Goal: Transaction & Acquisition: Subscribe to service/newsletter

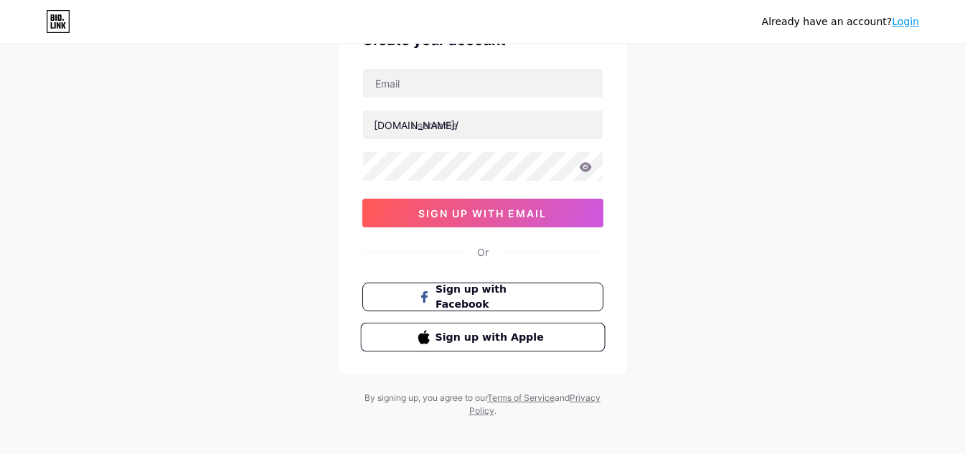
scroll to position [23, 0]
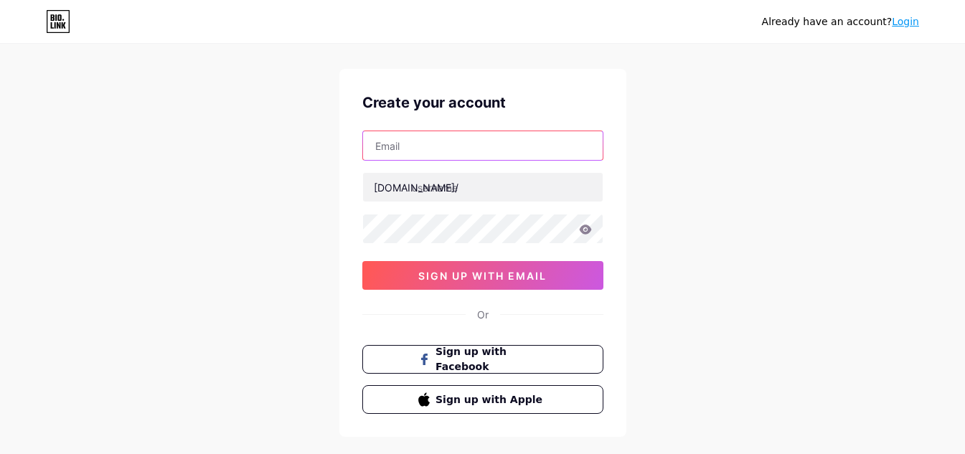
click at [415, 155] on input "text" at bounding box center [483, 145] width 240 height 29
type input "[EMAIL_ADDRESS][DOMAIN_NAME]"
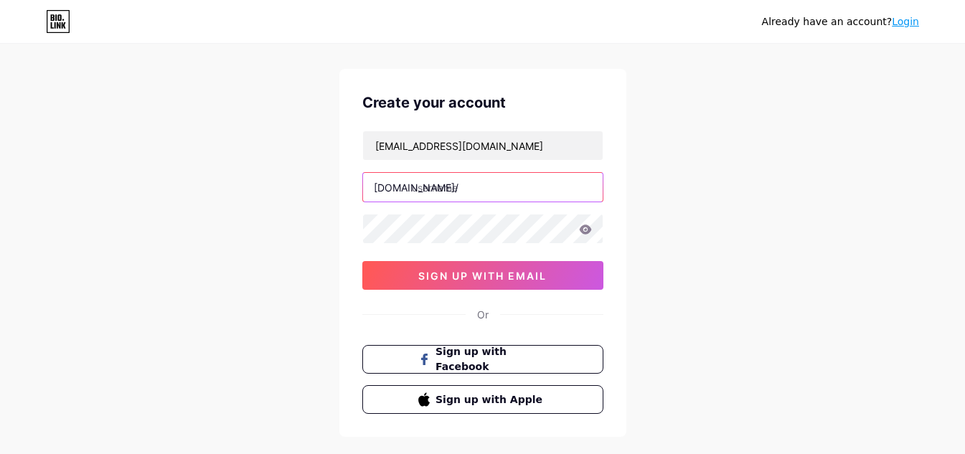
click at [469, 186] on input "text" at bounding box center [483, 187] width 240 height 29
paste input "advantiaglobal"
type input "advantiaglobal"
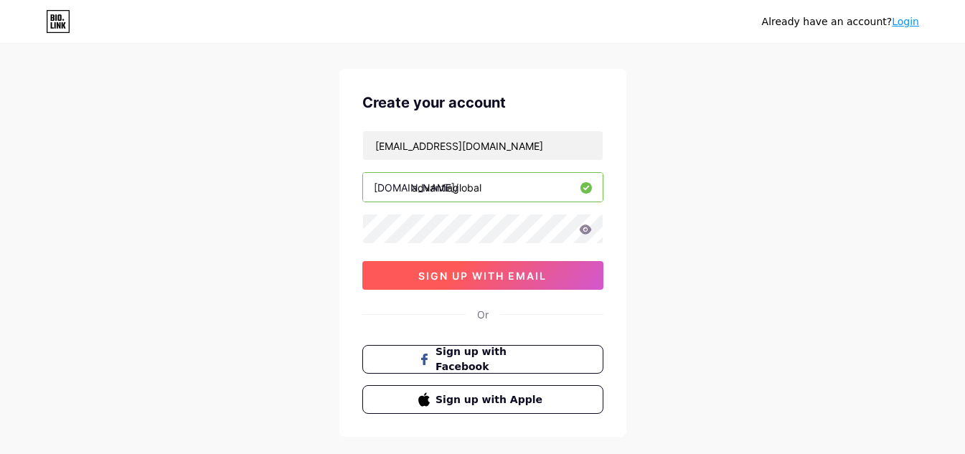
click at [474, 275] on span "sign up with email" at bounding box center [482, 276] width 128 height 12
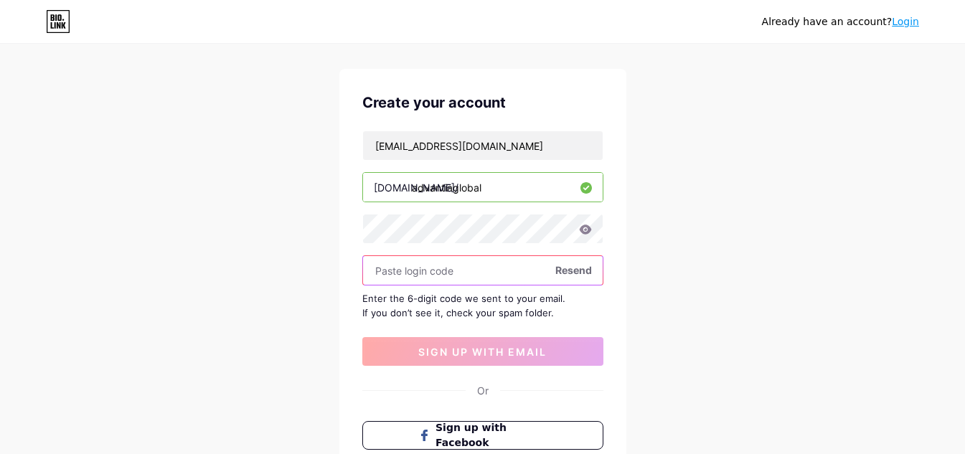
paste input "595282"
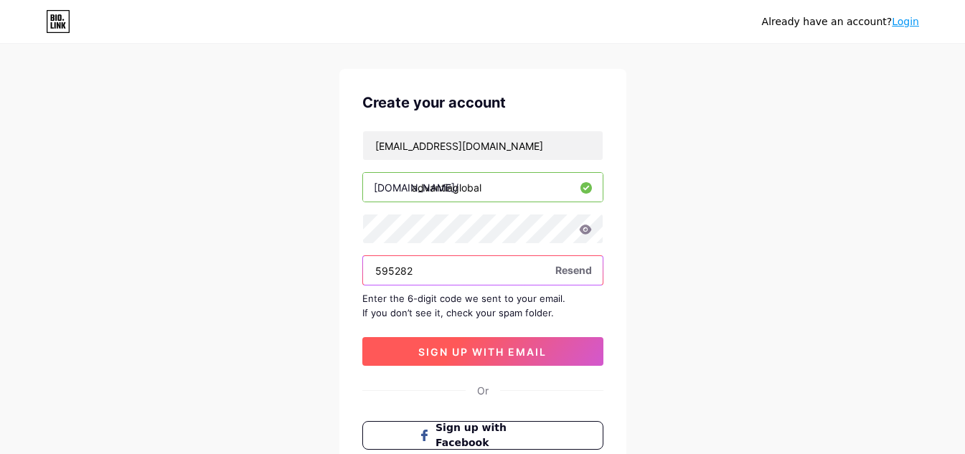
type input "595282"
click at [472, 364] on button "sign up with email" at bounding box center [482, 351] width 241 height 29
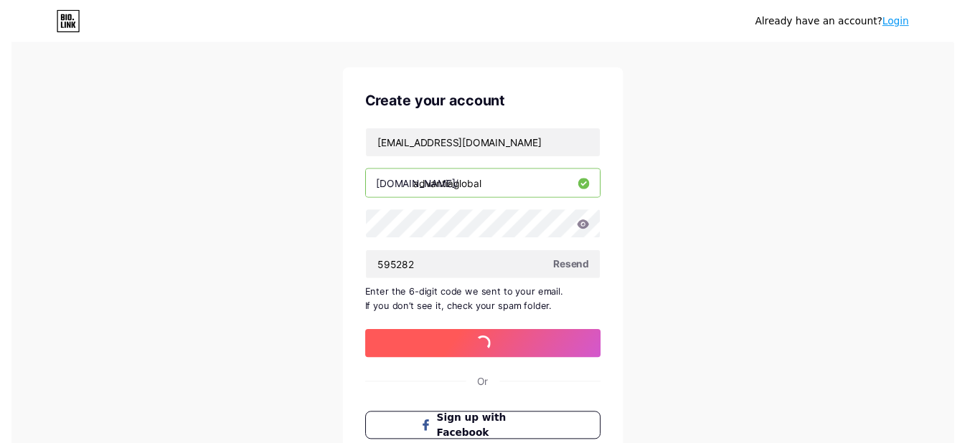
scroll to position [0, 0]
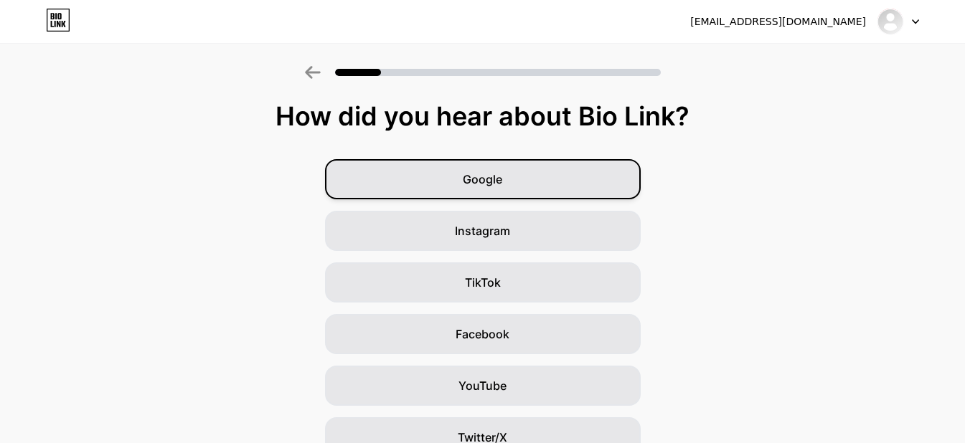
click at [488, 186] on span "Google" at bounding box center [482, 179] width 39 height 17
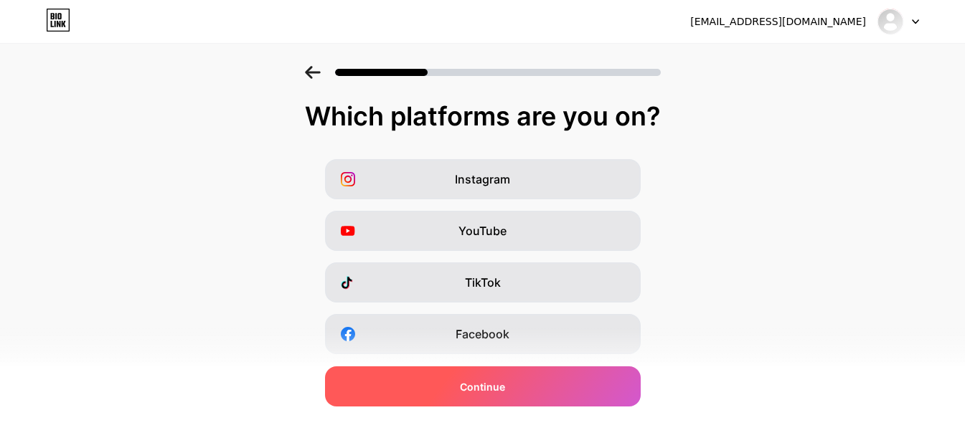
click at [494, 397] on div "Continue" at bounding box center [483, 387] width 316 height 40
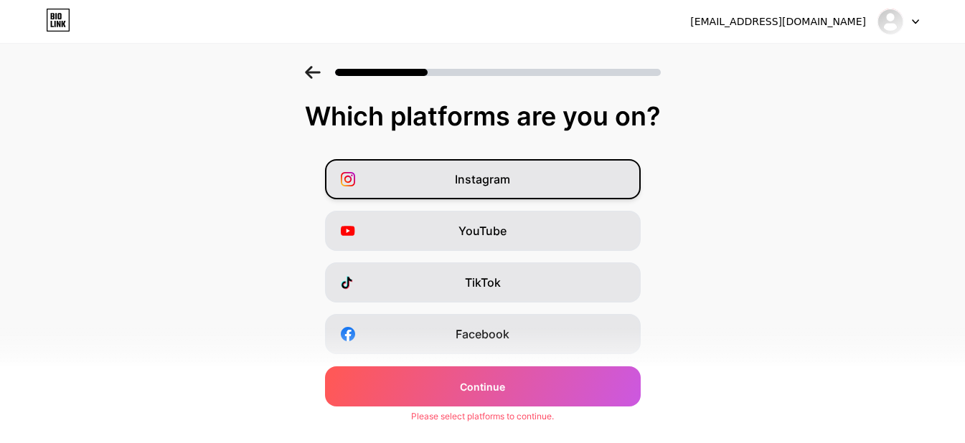
click at [506, 171] on span "Instagram" at bounding box center [482, 179] width 55 height 17
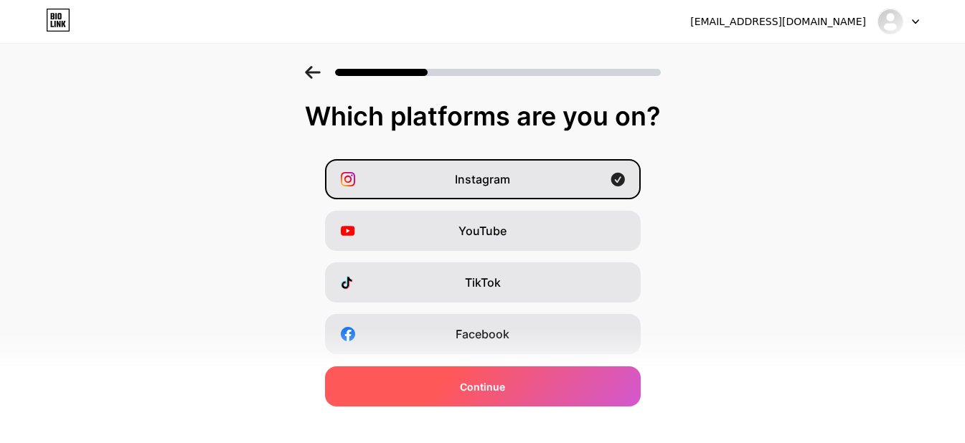
click at [486, 392] on span "Continue" at bounding box center [482, 386] width 45 height 15
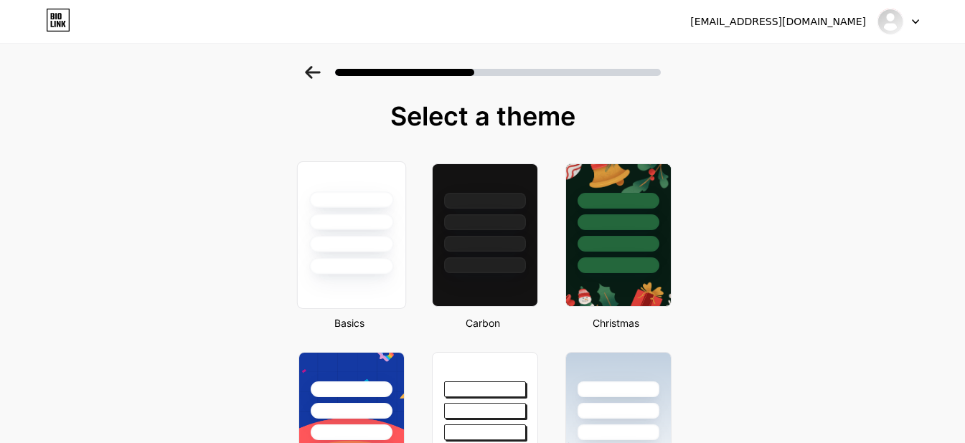
click at [362, 244] on div at bounding box center [351, 244] width 84 height 16
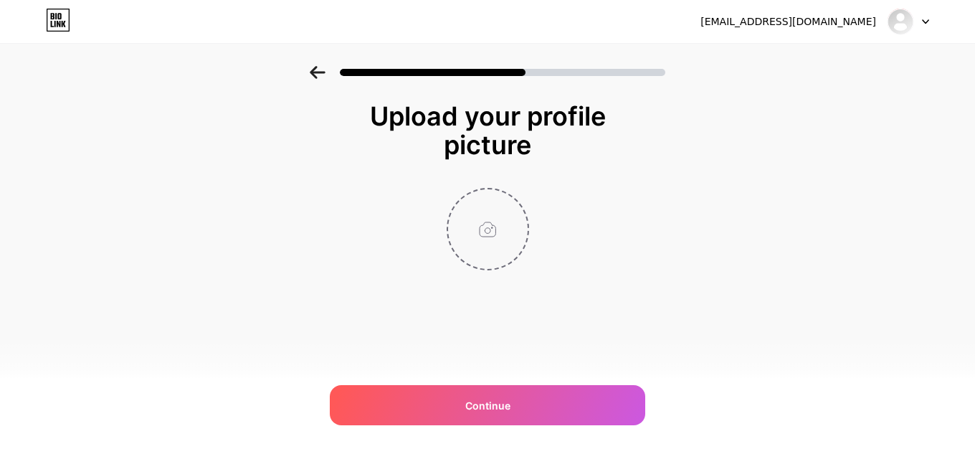
click at [481, 219] on input "file" at bounding box center [488, 229] width 80 height 80
type input "C:\fakepath\Advantia Business Consulting LLP.jpg"
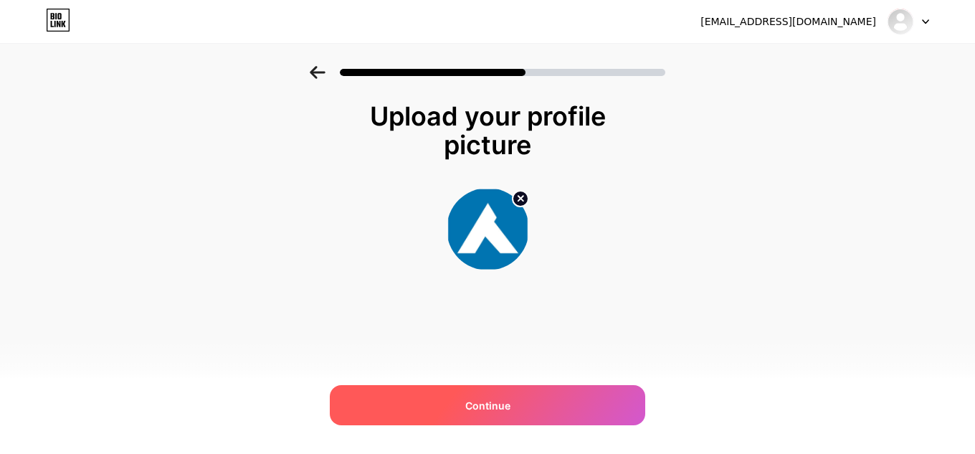
click at [478, 402] on span "Continue" at bounding box center [487, 405] width 45 height 15
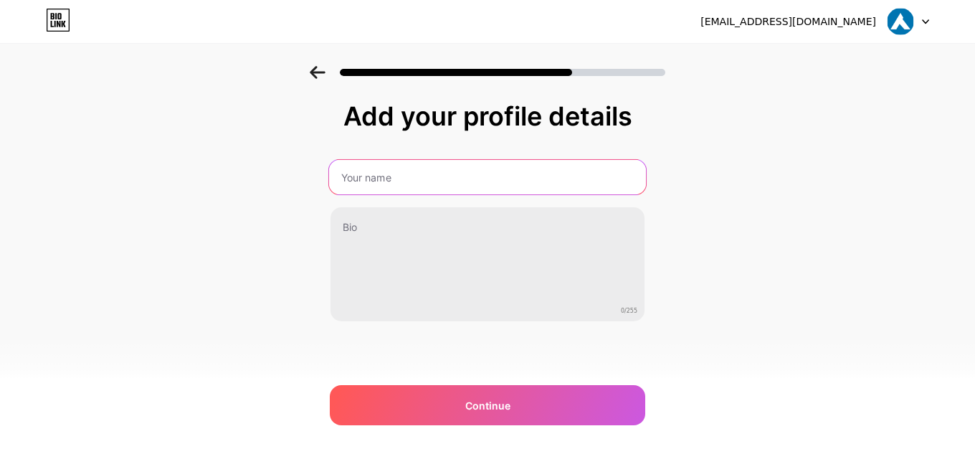
click at [381, 186] on input "text" at bounding box center [487, 177] width 317 height 34
paste input "Advantia Business Consulting LLP"
click at [350, 180] on input "Advantia Business Consulting LLP" at bounding box center [487, 177] width 317 height 34
type input "Advantia Business Consulting LLP"
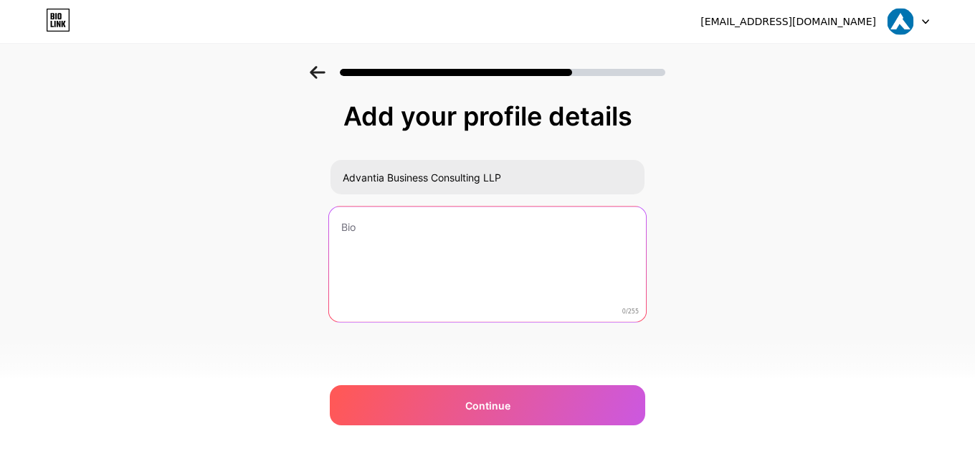
click at [356, 253] on textarea at bounding box center [487, 265] width 317 height 117
paste textarea "Market Research Company & Consulting Firm - Advantia"
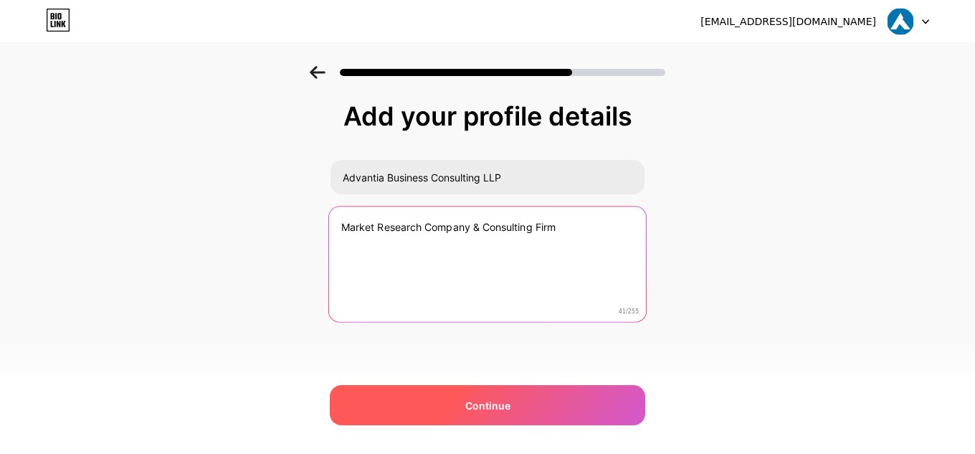
type textarea "Market Research Company & Consulting Firm"
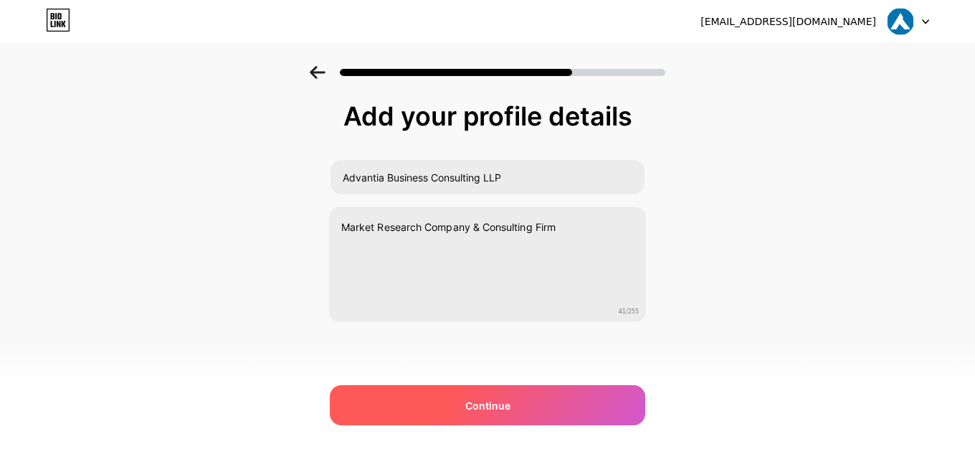
click at [484, 402] on span "Continue" at bounding box center [487, 405] width 45 height 15
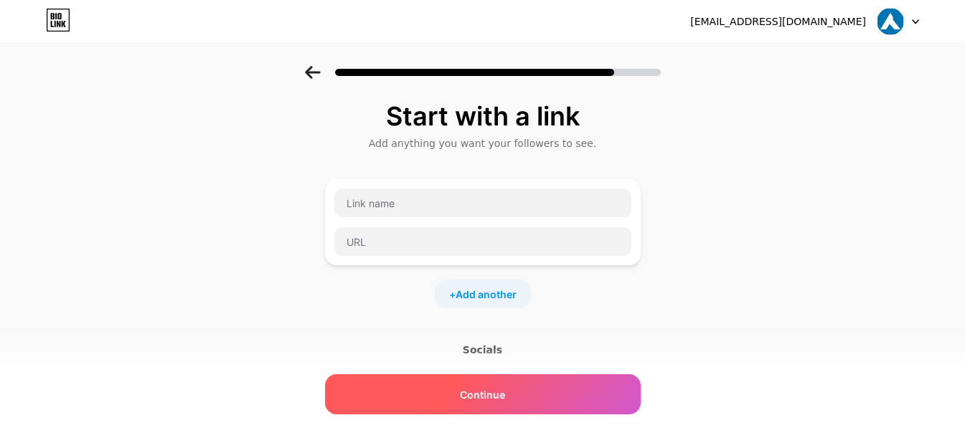
click at [496, 390] on span "Continue" at bounding box center [482, 394] width 45 height 15
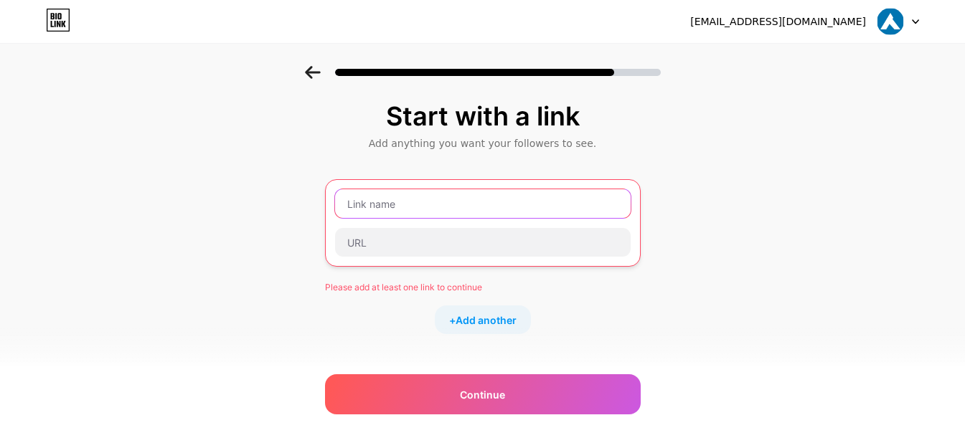
click at [420, 199] on input "text" at bounding box center [483, 203] width 296 height 29
paste input "Market Research Company & Consulting Firm - Advantia"
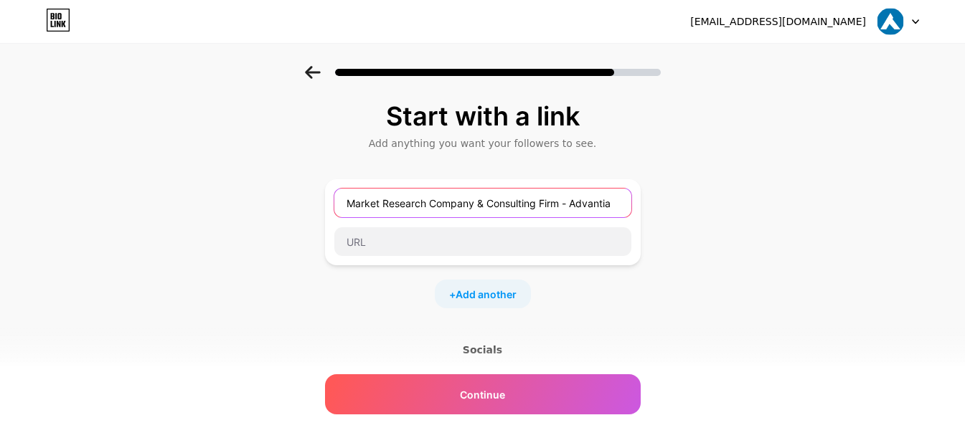
click at [450, 213] on input "Market Research Company & Consulting Firm - Advantia" at bounding box center [482, 203] width 297 height 29
paste input "Global Organ-on-a-Chip Market"
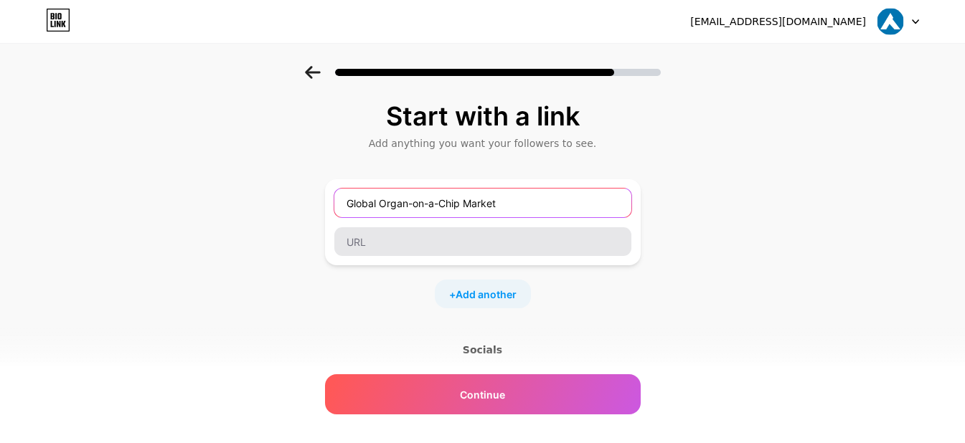
type input "Global Organ-on-a-Chip Market"
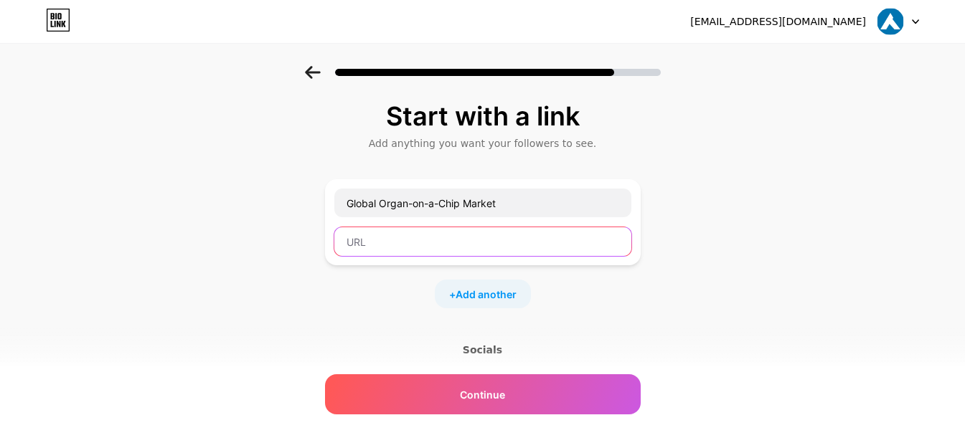
click at [419, 232] on input "text" at bounding box center [482, 241] width 297 height 29
paste input "[URL][DOMAIN_NAME]"
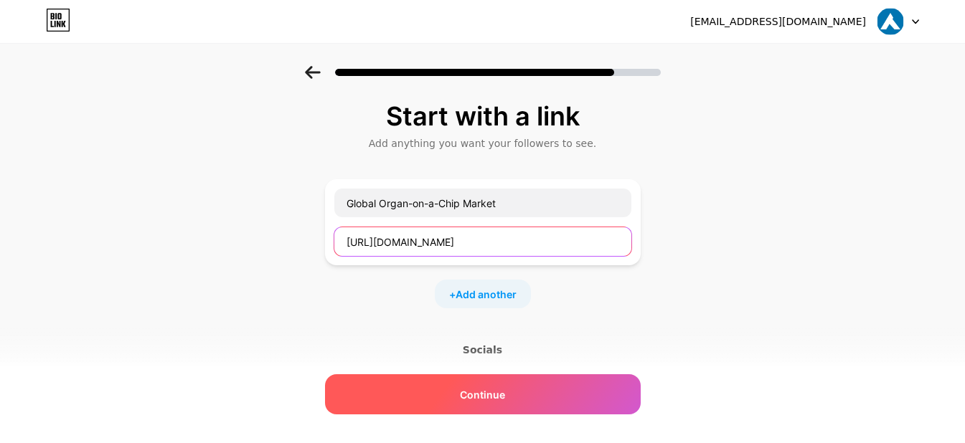
type input "[URL][DOMAIN_NAME]"
click at [497, 397] on span "Continue" at bounding box center [482, 394] width 45 height 15
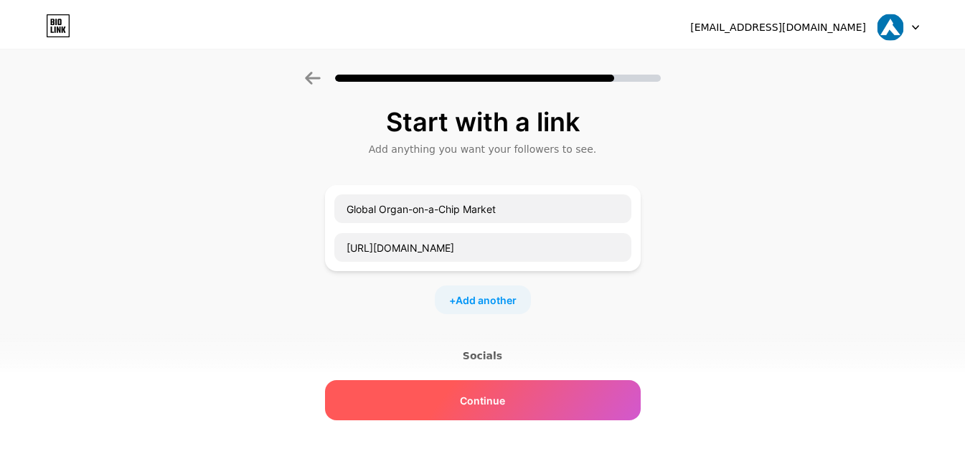
scroll to position [0, 0]
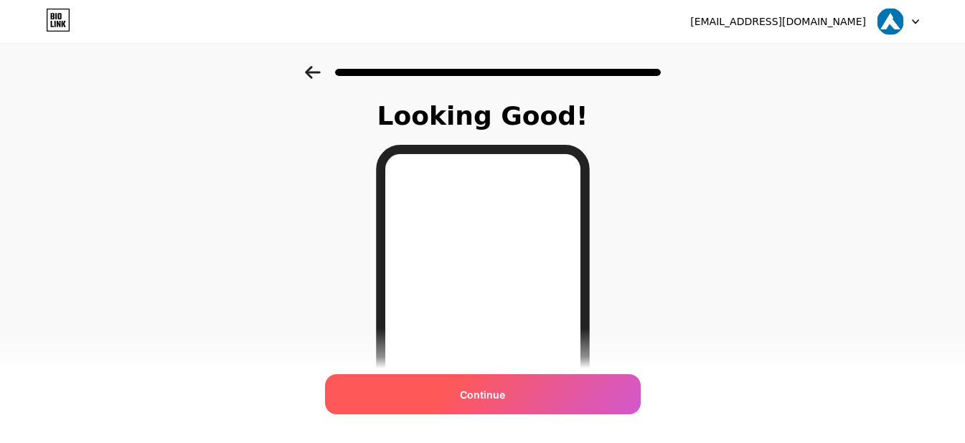
click at [497, 394] on span "Continue" at bounding box center [482, 394] width 45 height 15
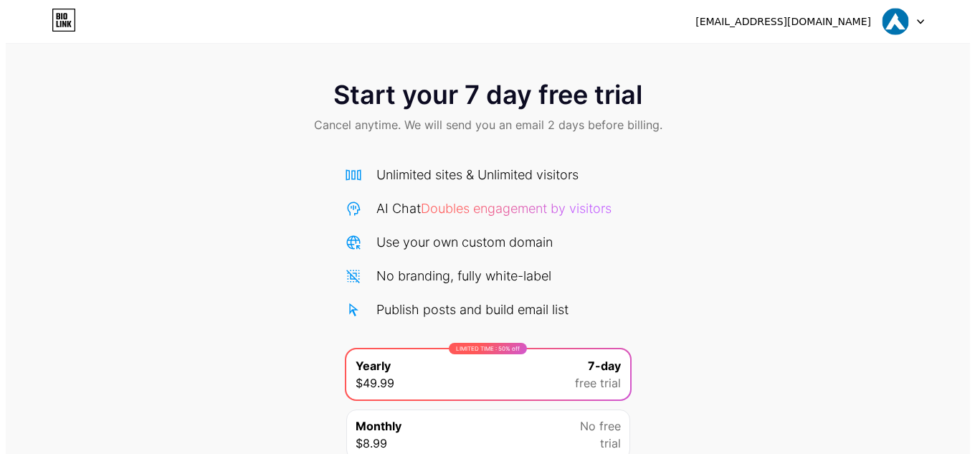
scroll to position [123, 0]
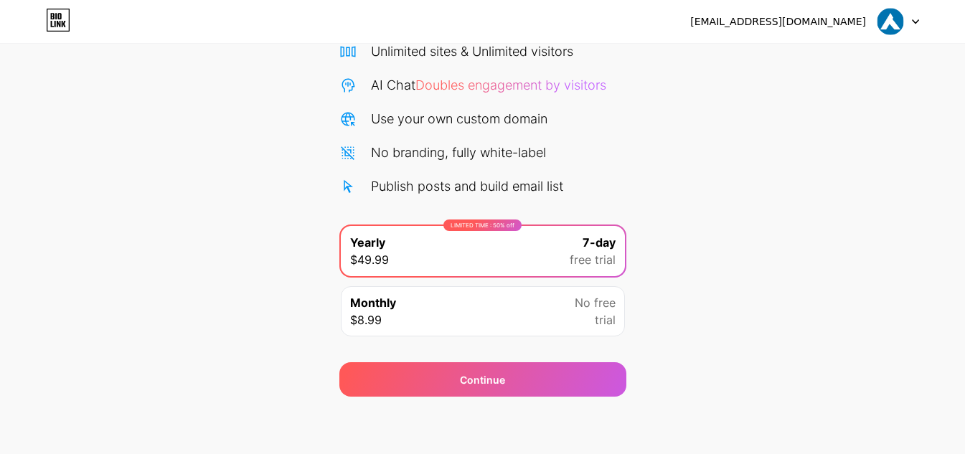
click at [478, 323] on div "Monthly $8.99 No free trial" at bounding box center [483, 311] width 284 height 50
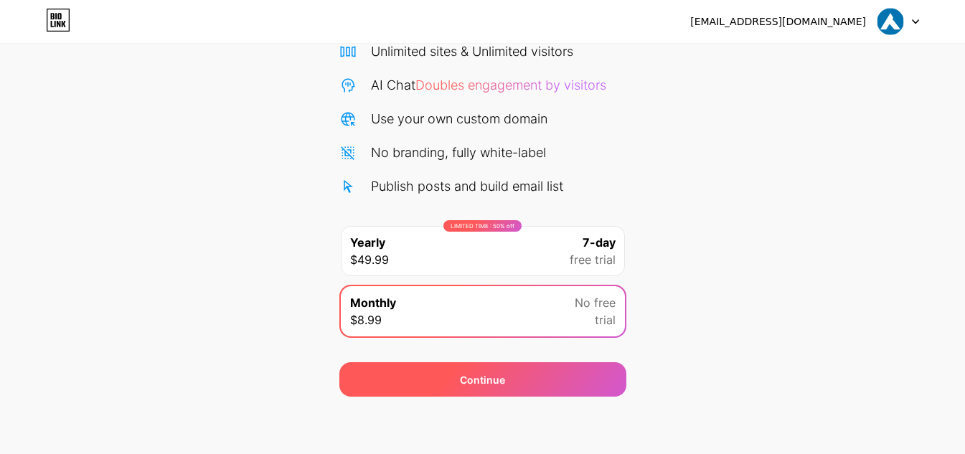
click at [487, 382] on div "Continue" at bounding box center [482, 379] width 45 height 15
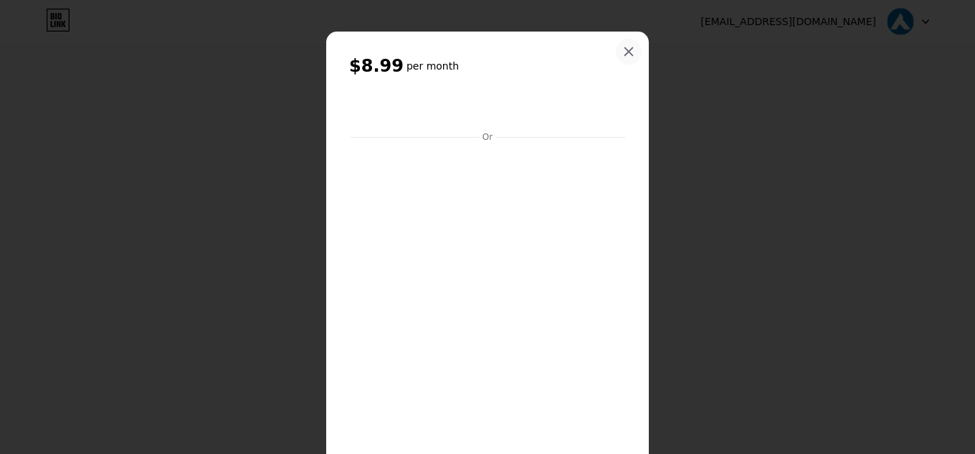
click at [623, 51] on icon at bounding box center [628, 51] width 11 height 11
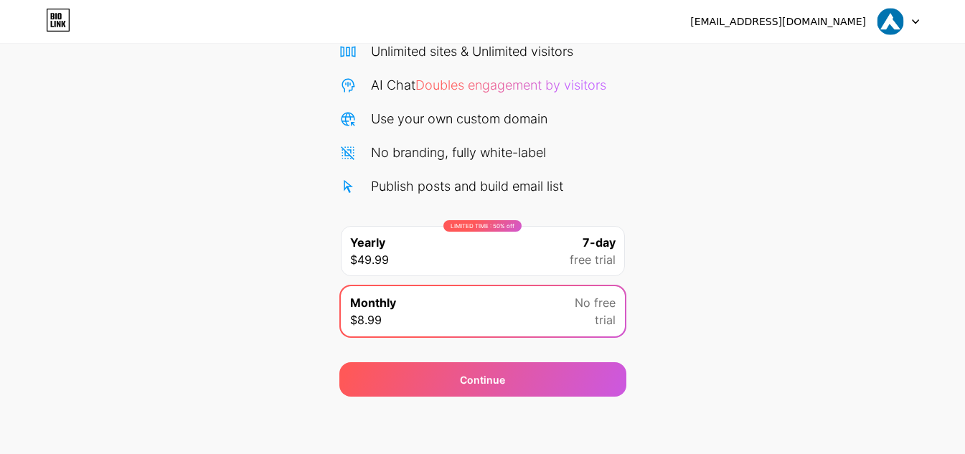
click at [587, 257] on span "free trial" at bounding box center [592, 259] width 46 height 17
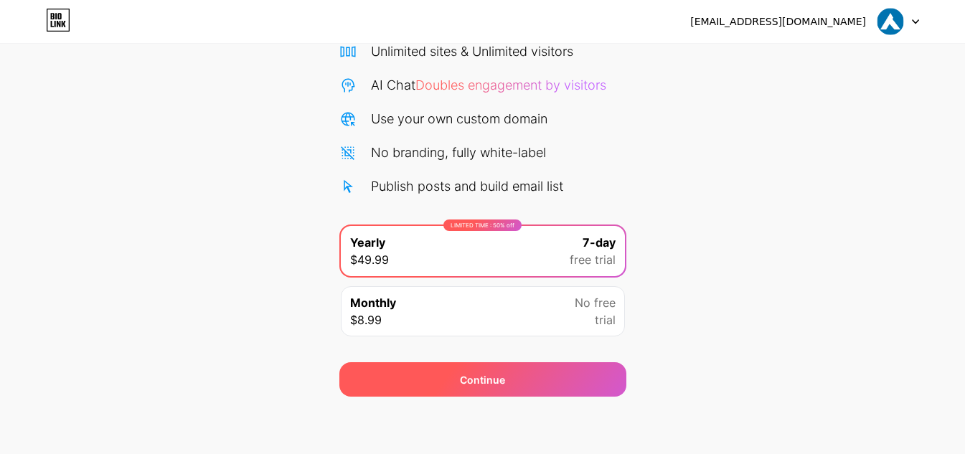
click at [491, 392] on div "Continue" at bounding box center [482, 379] width 287 height 34
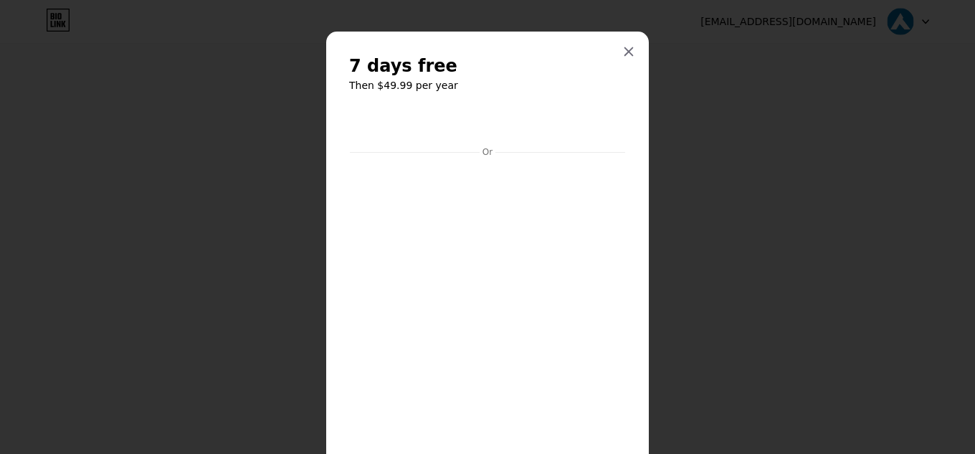
scroll to position [124, 0]
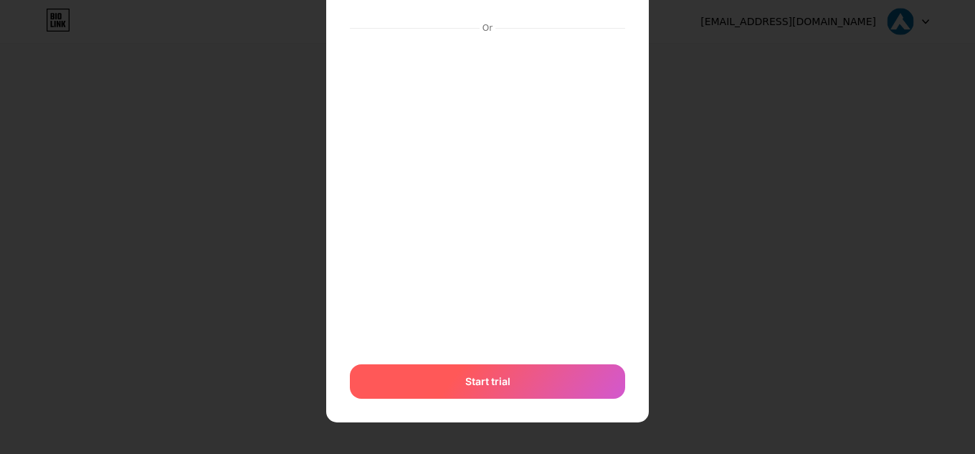
click at [479, 389] on div "Start trial" at bounding box center [487, 381] width 275 height 34
